Goal: Task Accomplishment & Management: Manage account settings

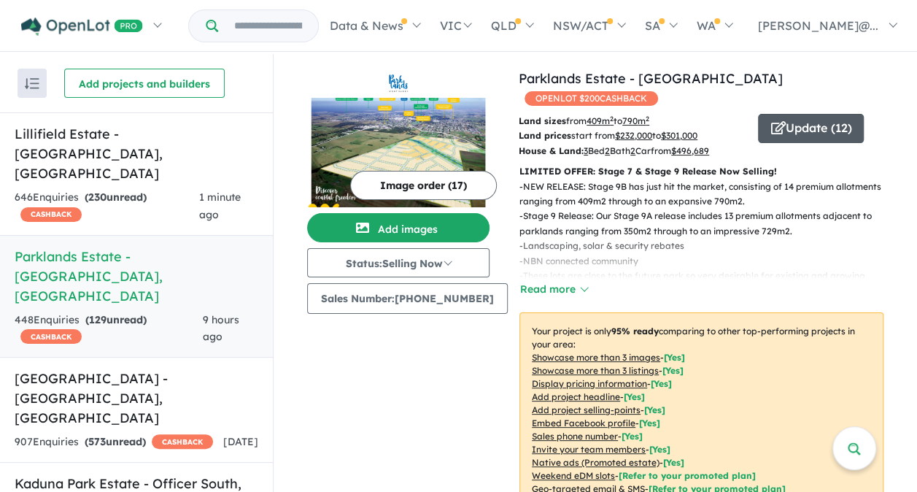
click at [788, 114] on button "Update ( 12 )" at bounding box center [811, 128] width 106 height 29
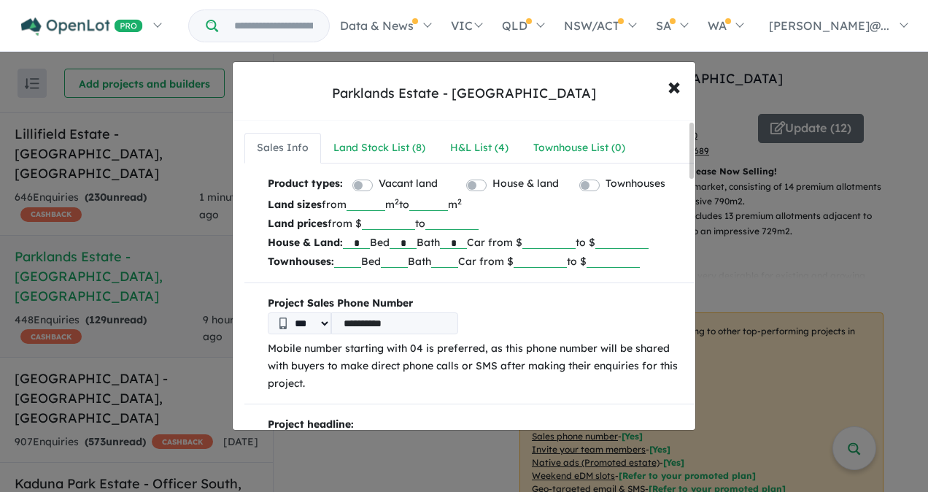
click at [576, 239] on input "******" at bounding box center [549, 241] width 53 height 15
type input "*"
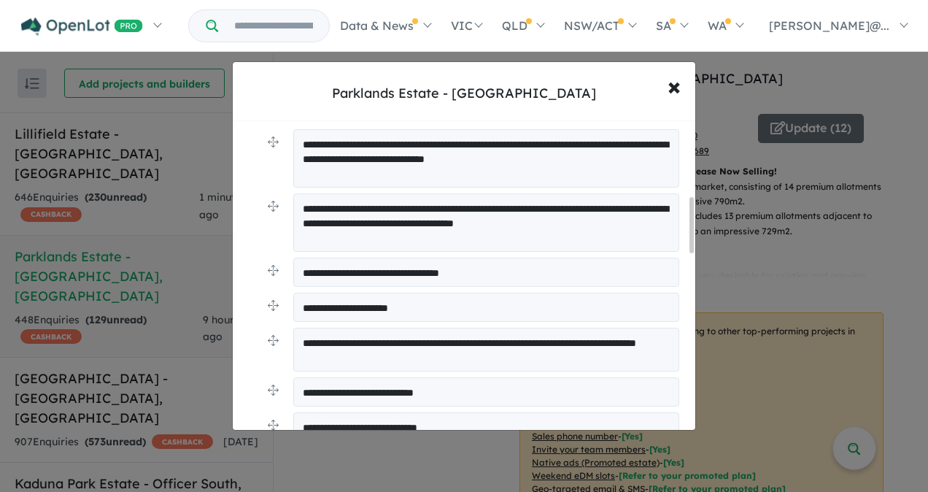
scroll to position [365, 0]
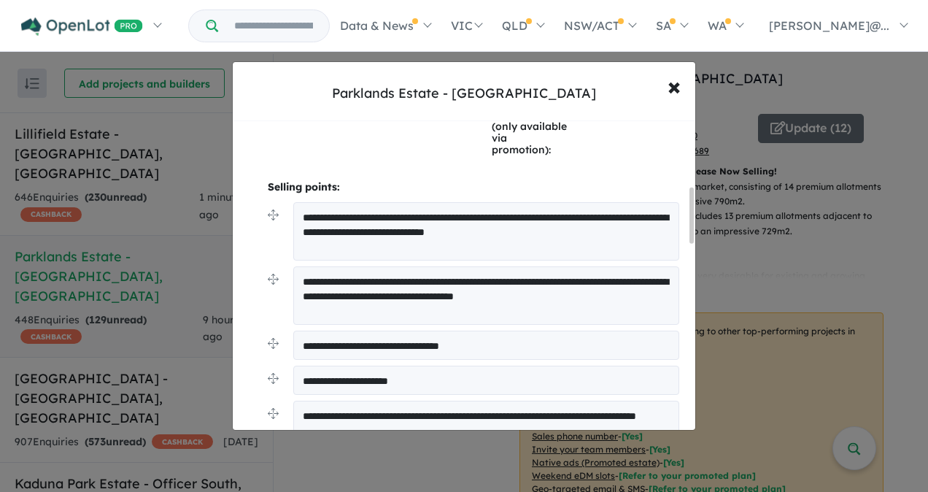
type input "******"
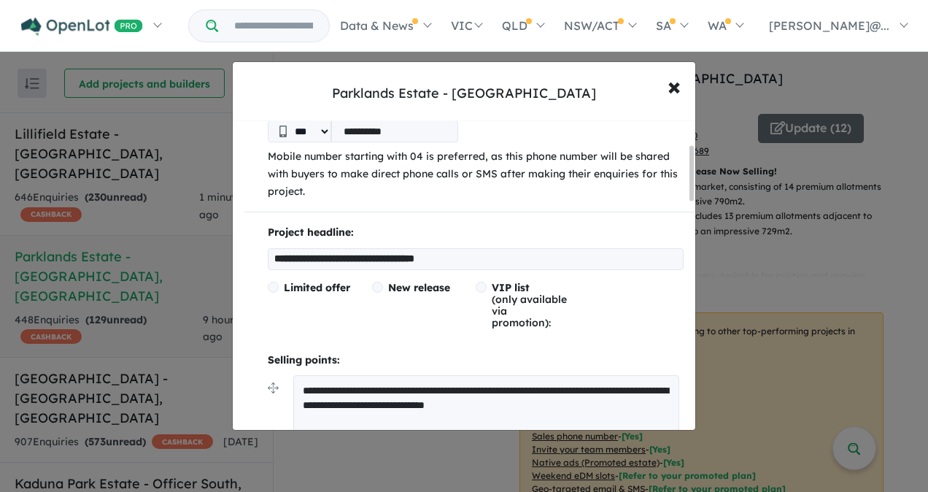
scroll to position [0, 0]
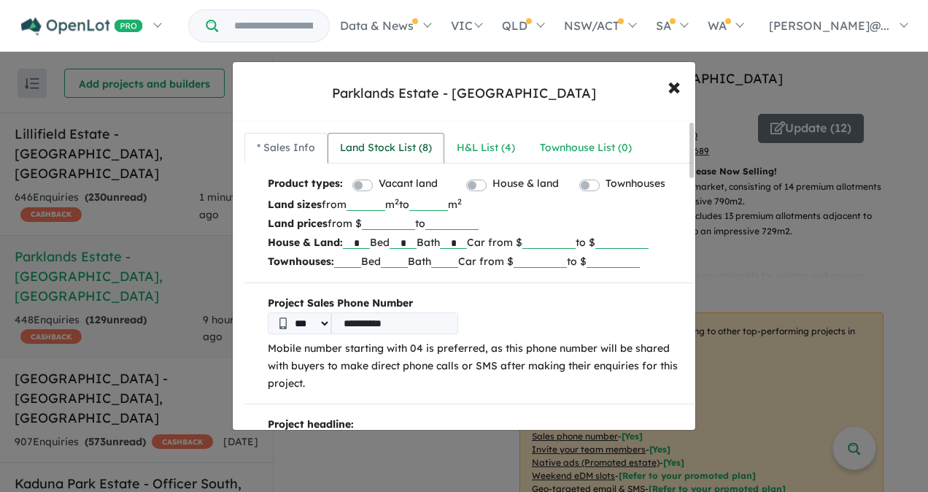
click at [397, 142] on div "Land Stock List ( 8 )" at bounding box center [386, 148] width 92 height 18
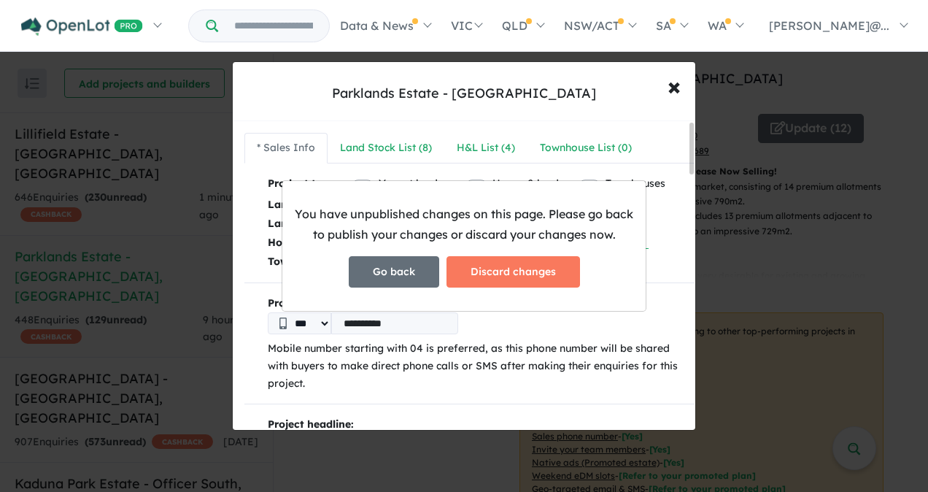
click at [399, 274] on button "Go back" at bounding box center [394, 271] width 91 height 31
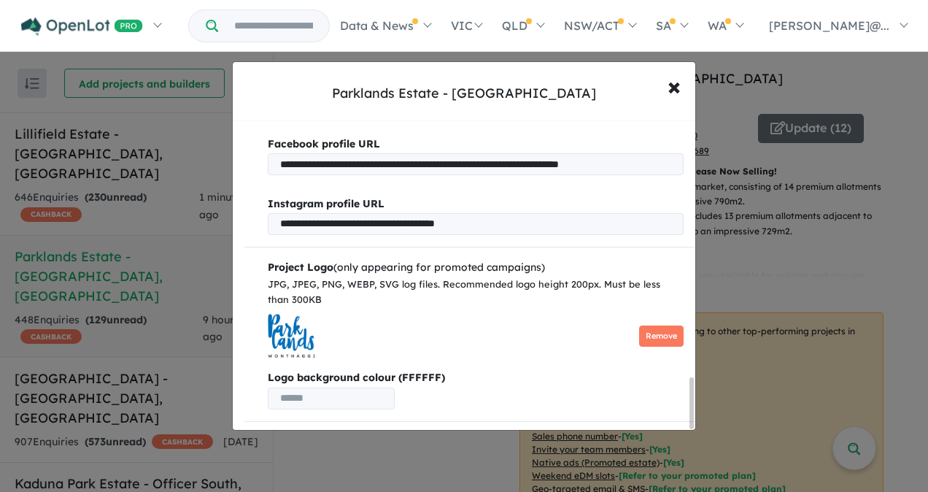
scroll to position [1568, 0]
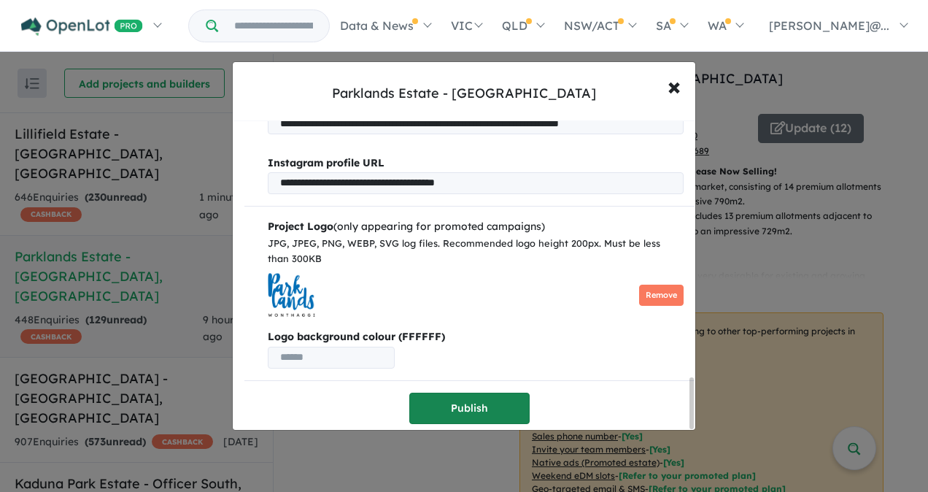
click at [473, 401] on button "Publish" at bounding box center [469, 408] width 120 height 31
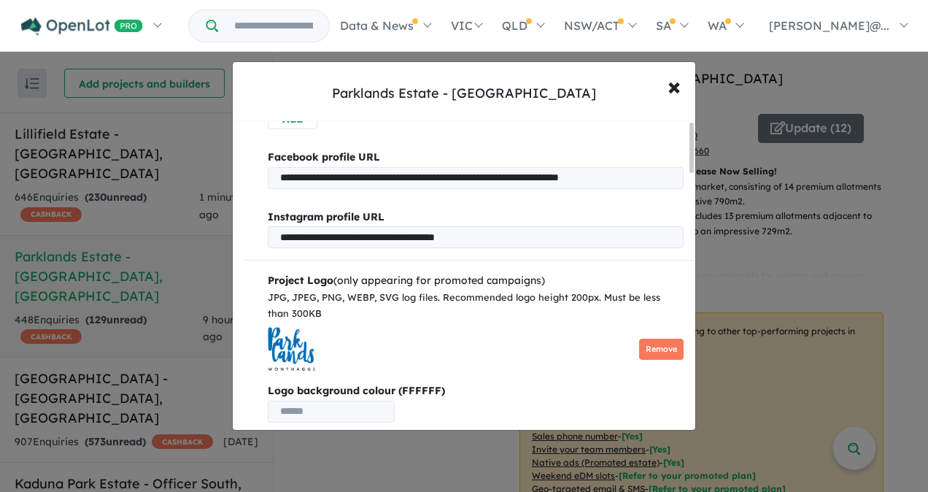
scroll to position [0, 0]
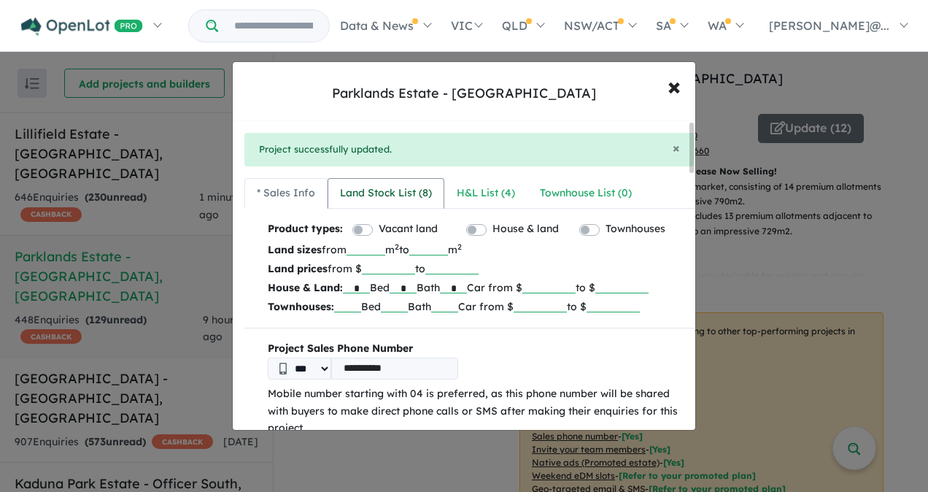
click at [407, 196] on div "Land Stock List ( 8 )" at bounding box center [386, 194] width 92 height 18
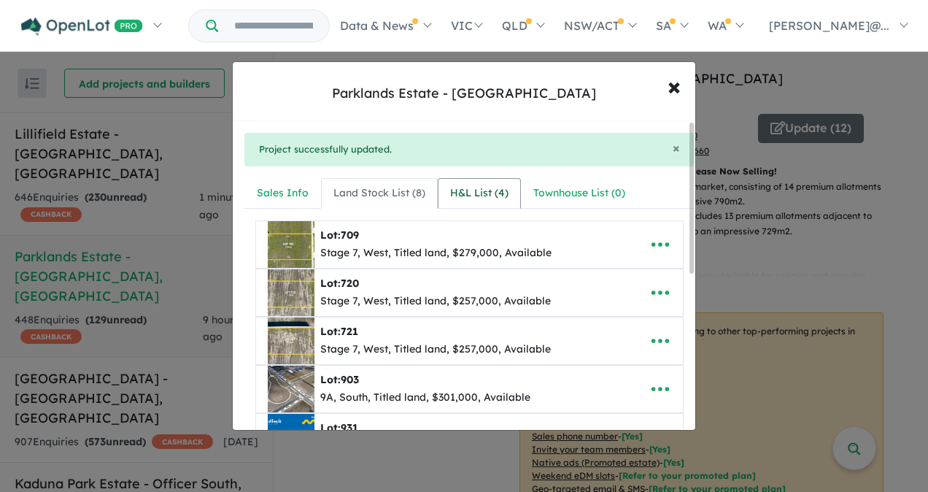
click at [480, 195] on div "H&L List ( 4 )" at bounding box center [479, 194] width 58 height 18
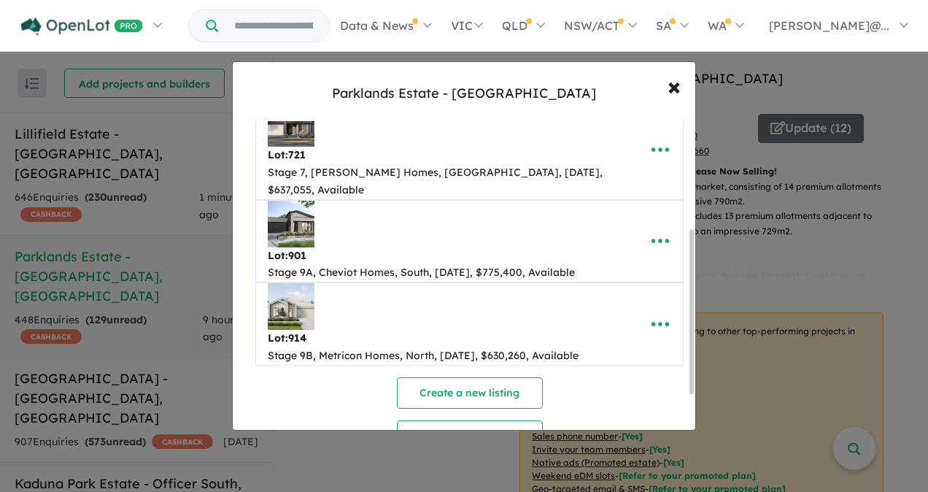
scroll to position [200, 0]
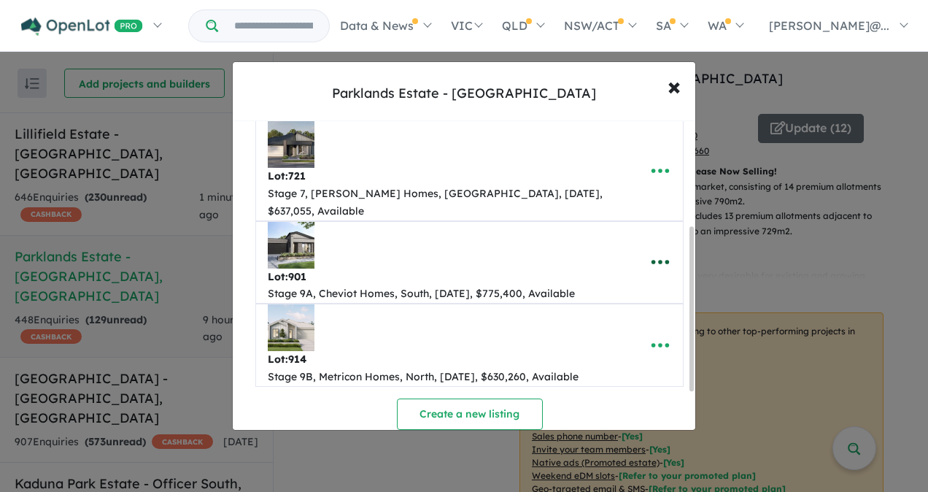
click at [658, 251] on icon "button" at bounding box center [661, 262] width 22 height 22
click at [612, 315] on link "Remove" at bounding box center [628, 332] width 108 height 34
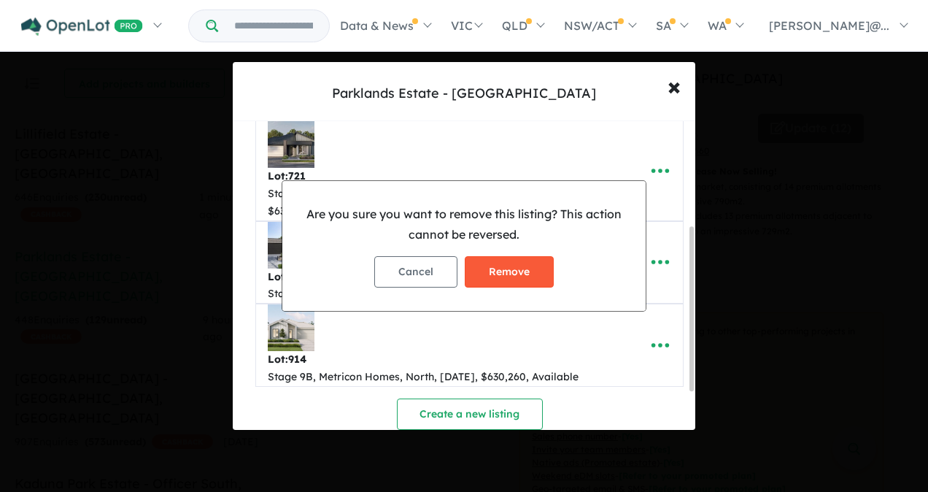
click at [523, 269] on button "Remove" at bounding box center [509, 271] width 89 height 31
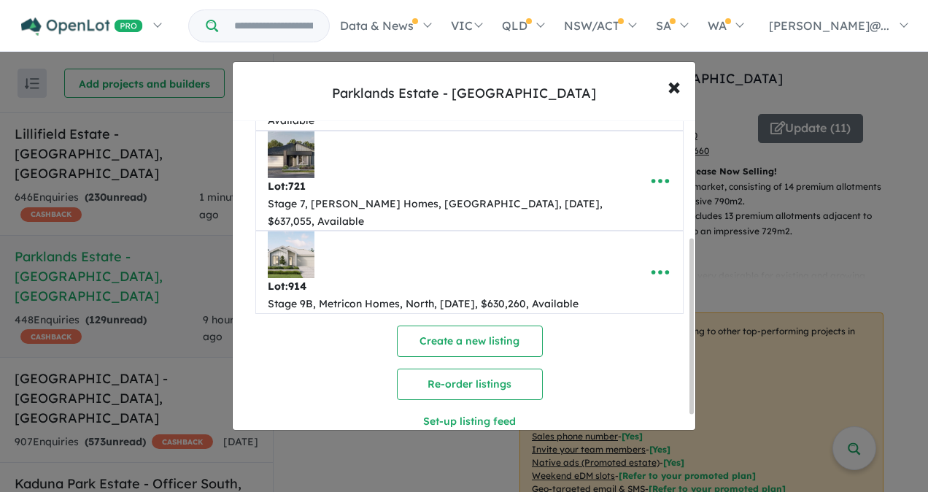
scroll to position [0, 0]
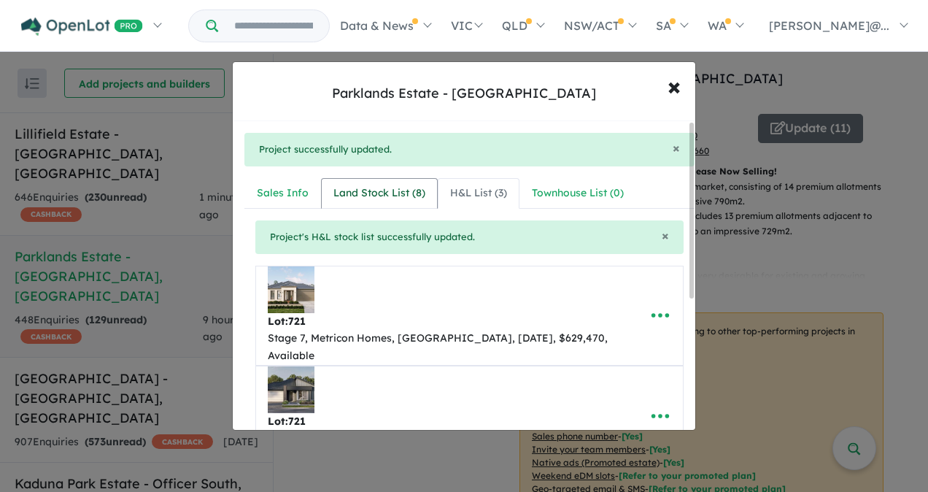
click at [382, 191] on div "Land Stock List ( 8 )" at bounding box center [380, 194] width 92 height 18
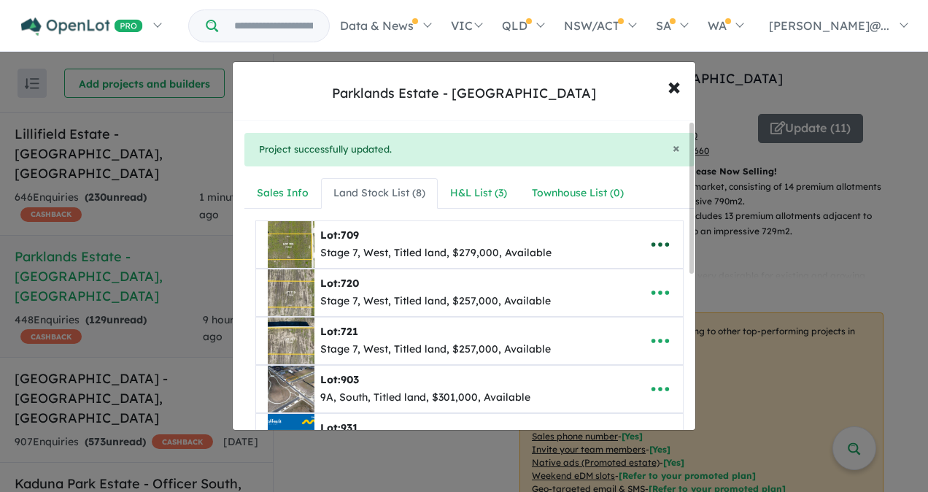
click at [655, 243] on icon "button" at bounding box center [661, 244] width 18 height 4
click at [616, 282] on link "Edit" at bounding box center [628, 280] width 108 height 34
select select "****"
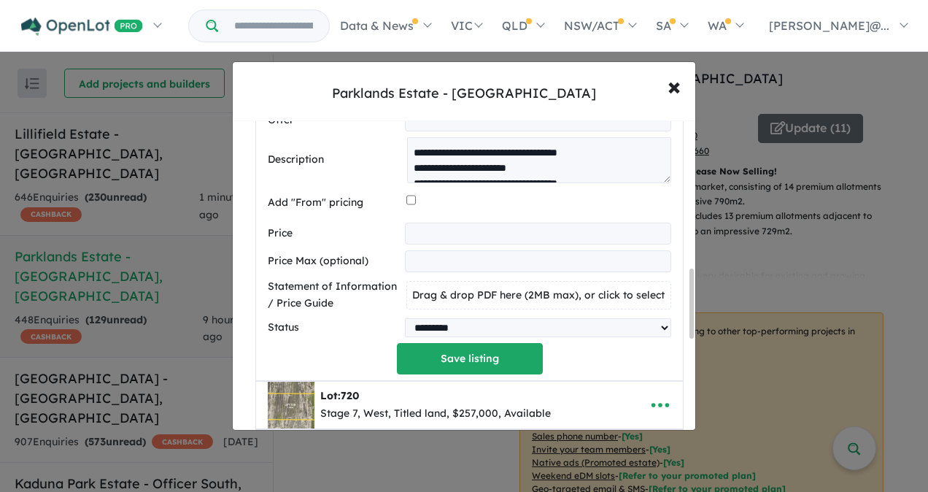
scroll to position [657, 0]
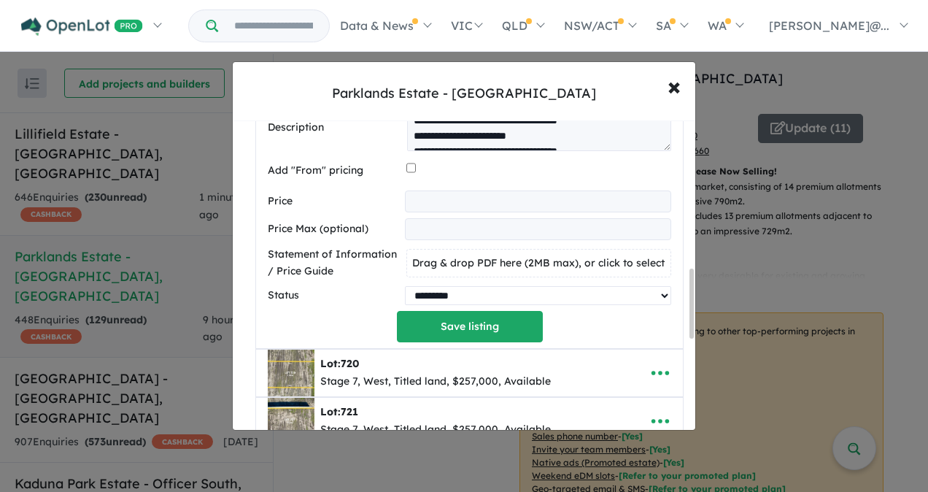
click at [436, 290] on select "********* ******** **** ******" at bounding box center [538, 295] width 266 height 19
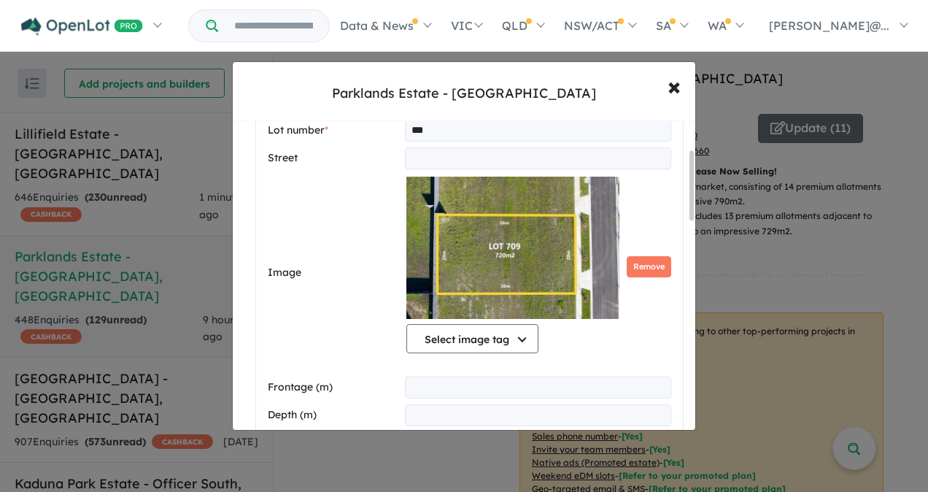
scroll to position [0, 0]
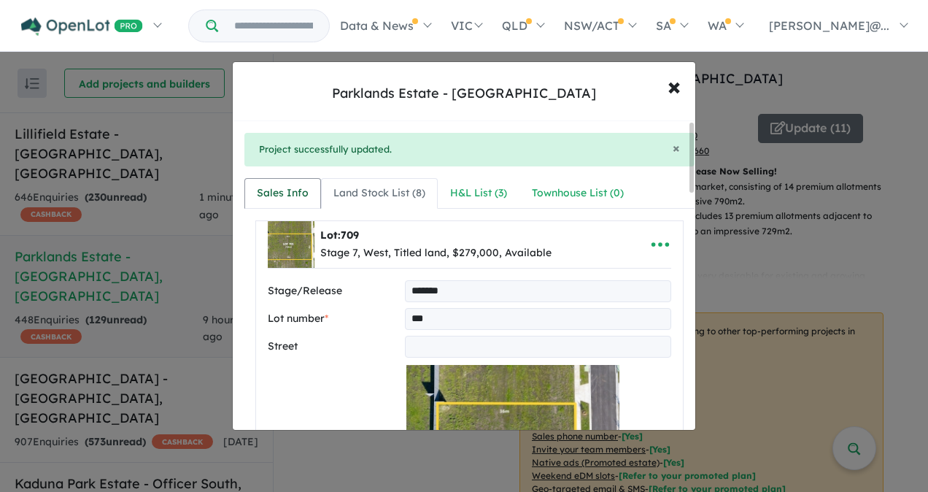
click at [280, 190] on div "Sales Info" at bounding box center [283, 194] width 52 height 18
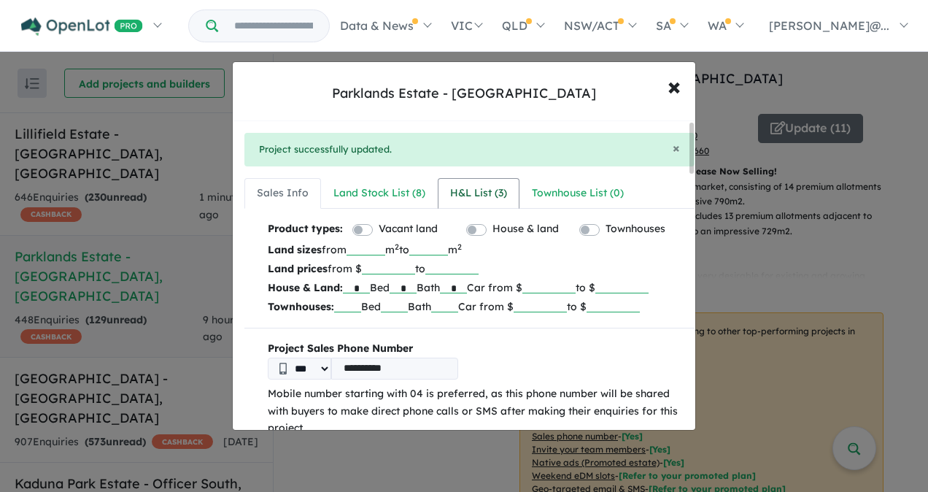
click at [459, 194] on div "H&L List ( 3 )" at bounding box center [478, 194] width 57 height 18
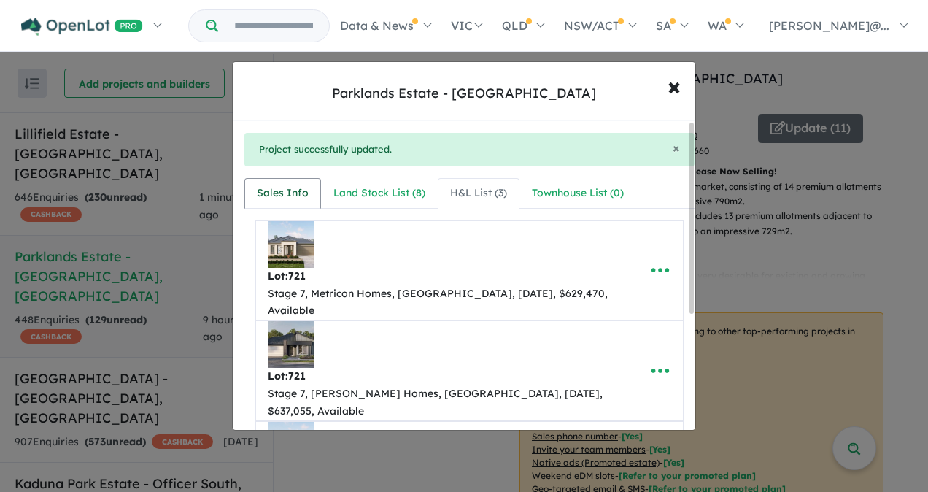
click at [298, 191] on div "Sales Info" at bounding box center [283, 194] width 52 height 18
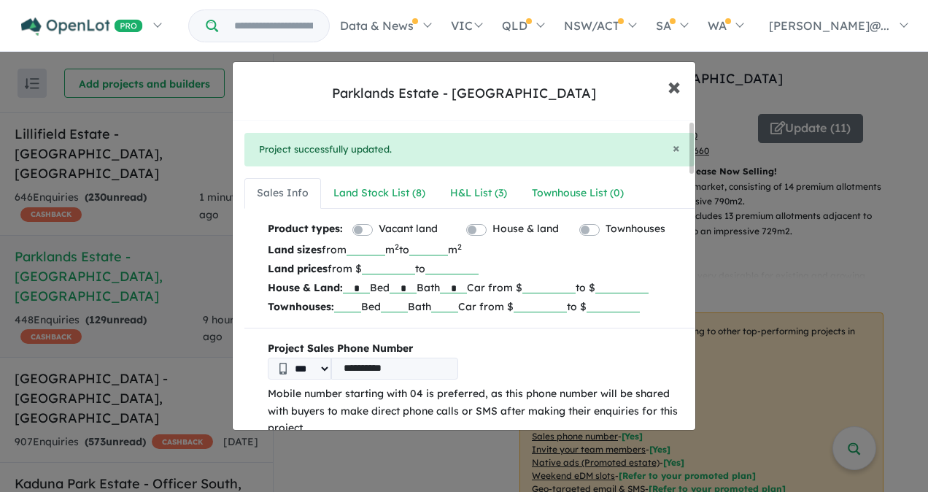
click at [676, 86] on span "×" at bounding box center [674, 85] width 13 height 31
